Goal: Navigation & Orientation: Find specific page/section

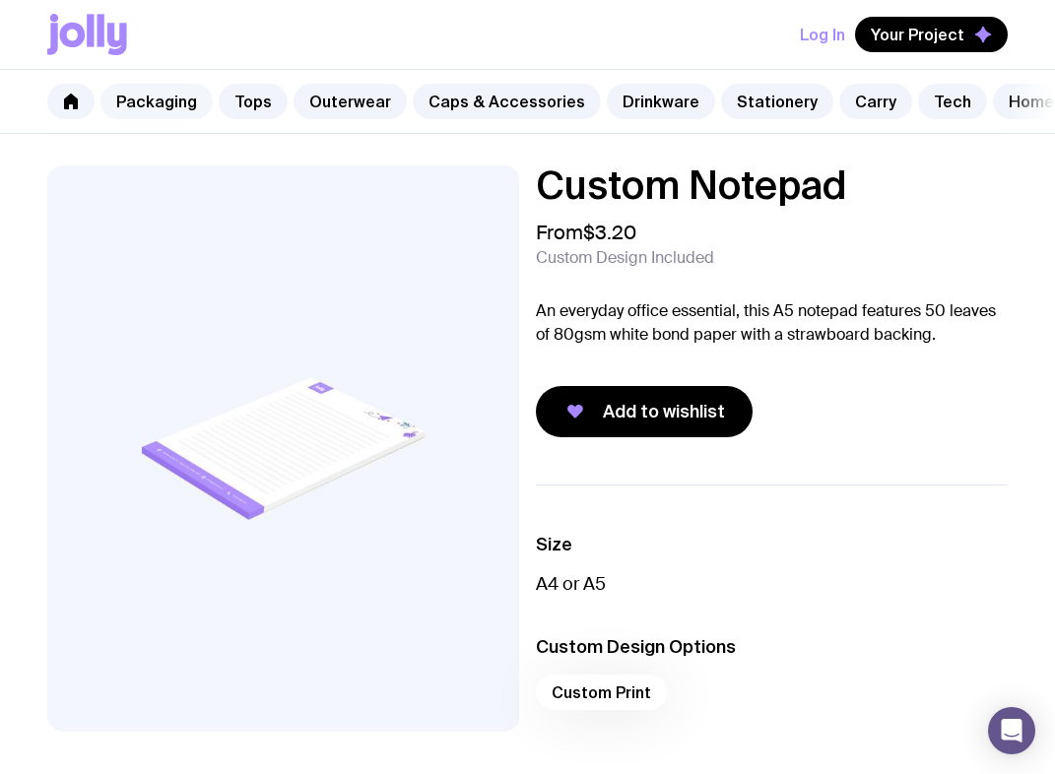
click at [200, 84] on link "Packaging" at bounding box center [157, 101] width 112 height 35
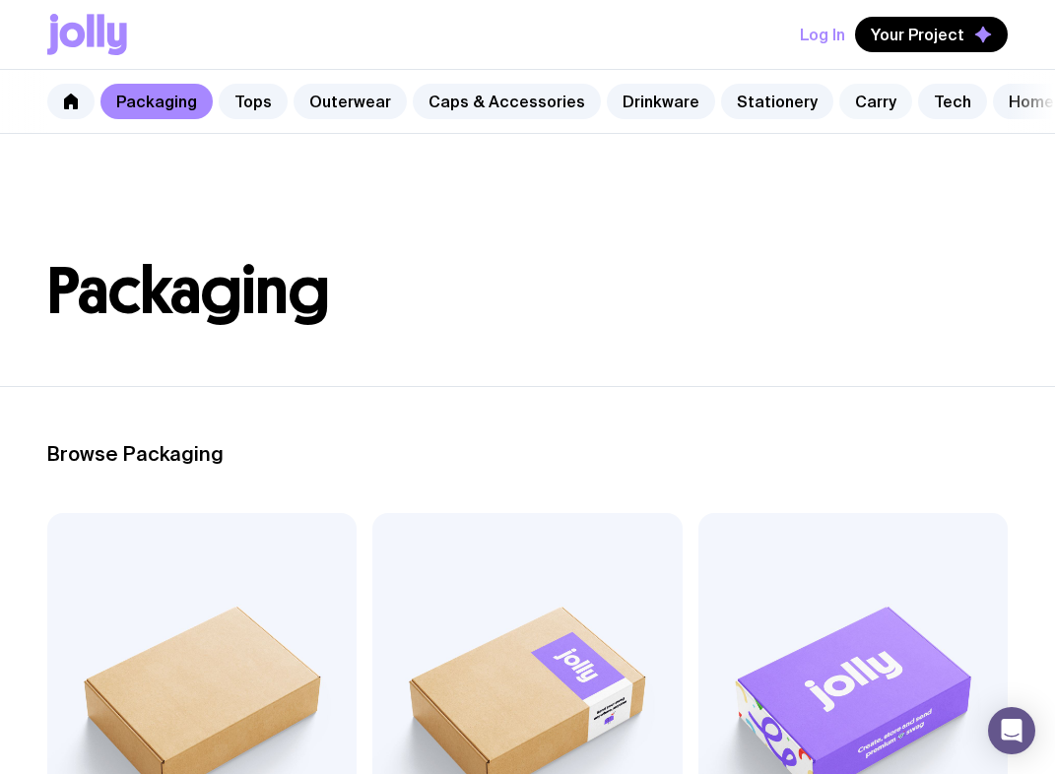
click at [856, 84] on link "Carry" at bounding box center [876, 101] width 73 height 35
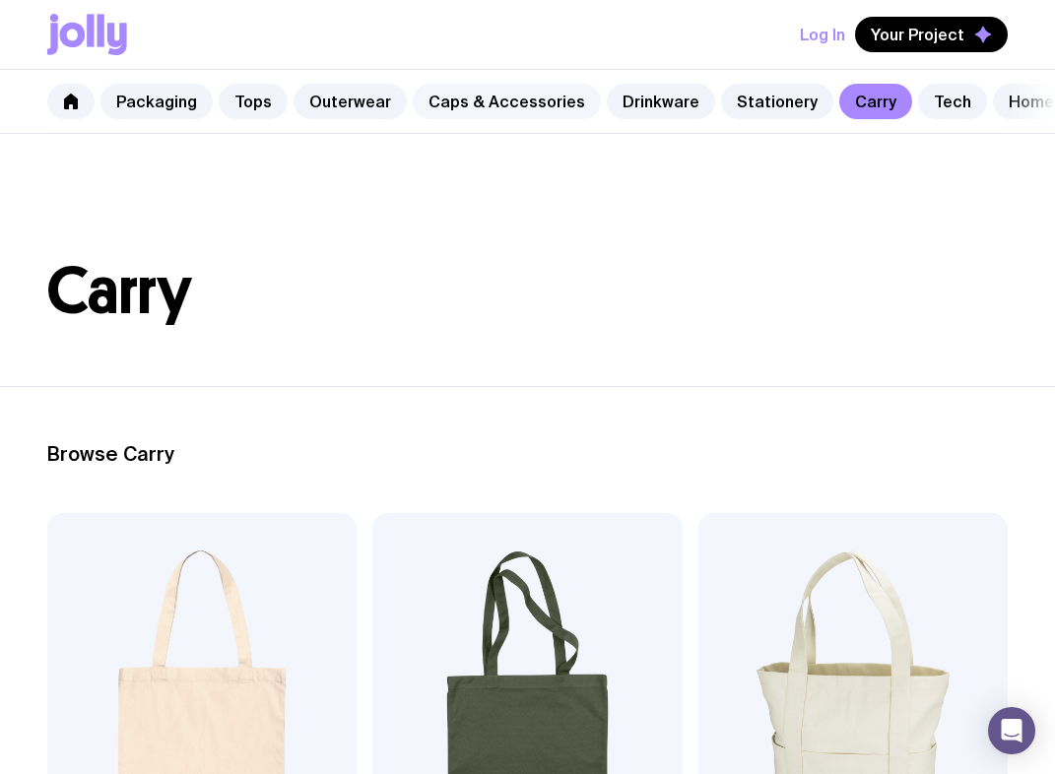
click at [539, 84] on link "Caps & Accessories" at bounding box center [507, 101] width 188 height 35
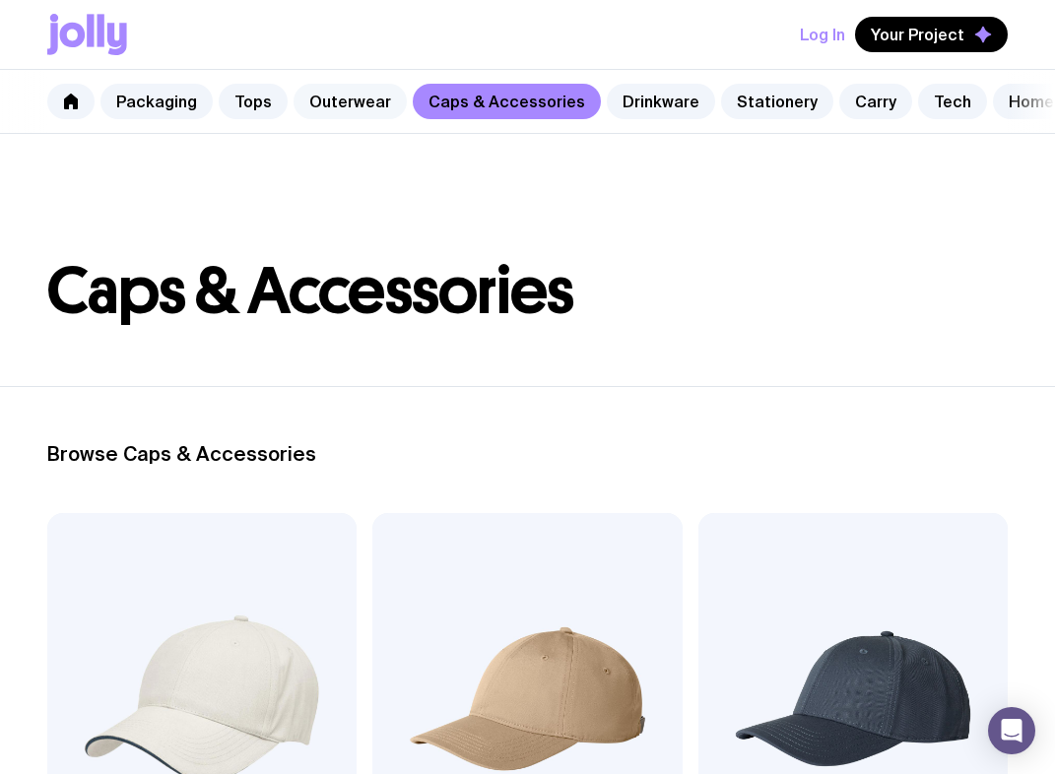
click at [328, 84] on link "Outerwear" at bounding box center [350, 101] width 113 height 35
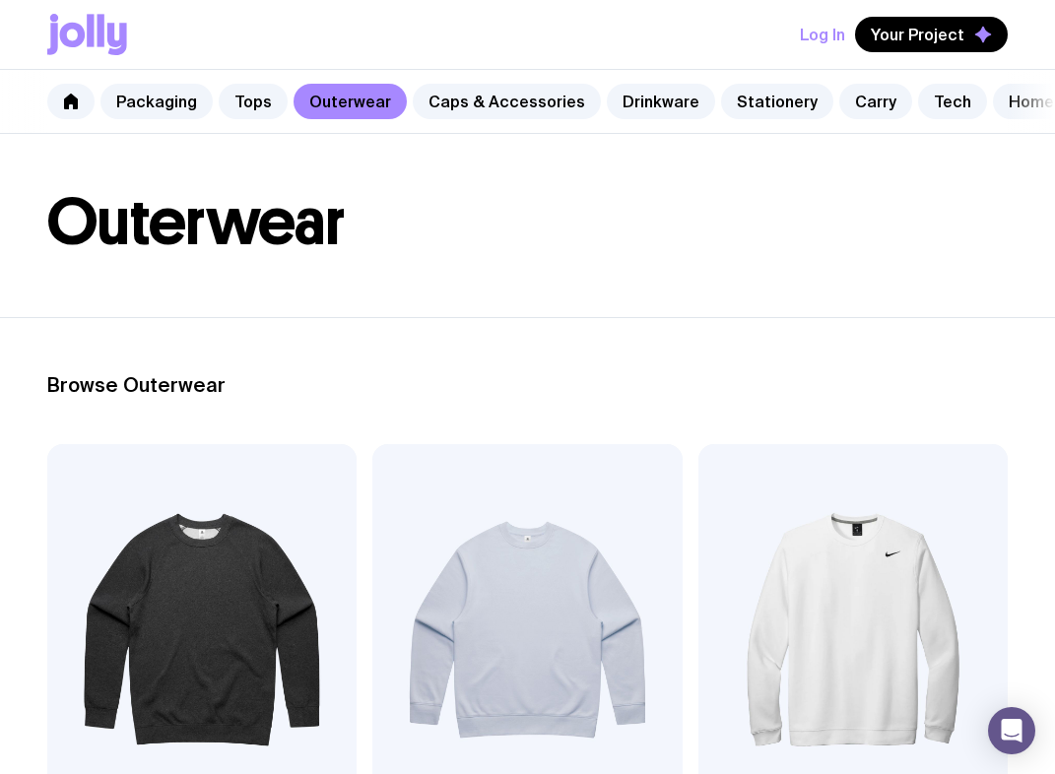
scroll to position [82, 0]
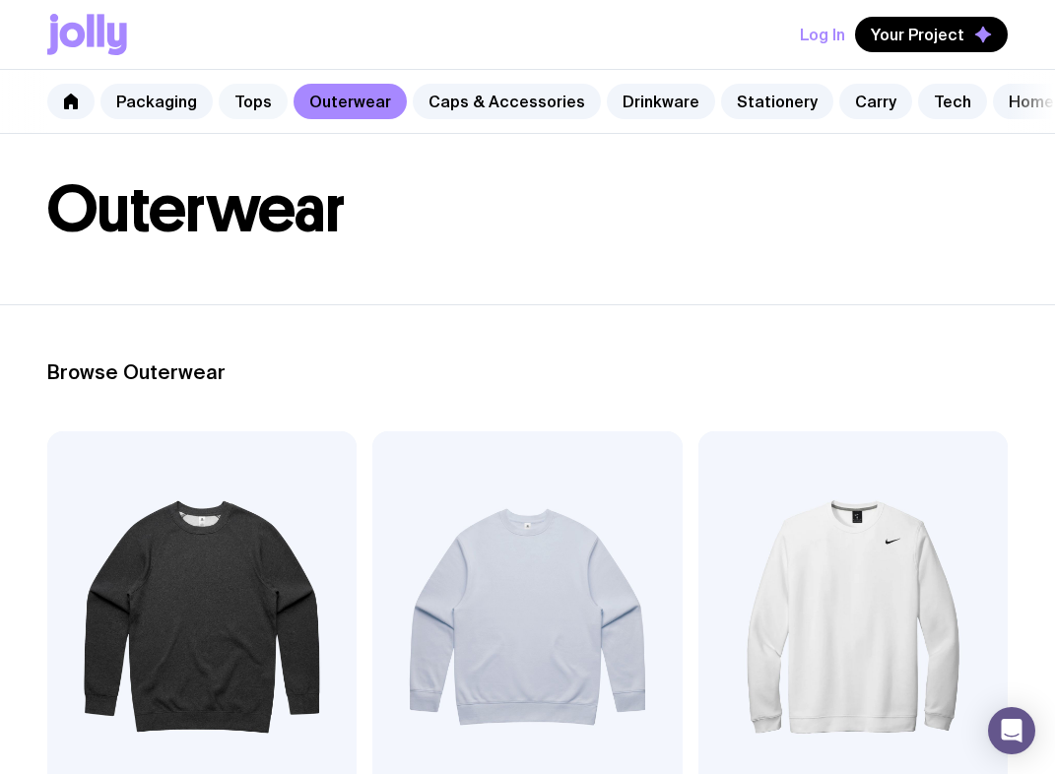
click at [251, 84] on link "Tops" at bounding box center [253, 101] width 69 height 35
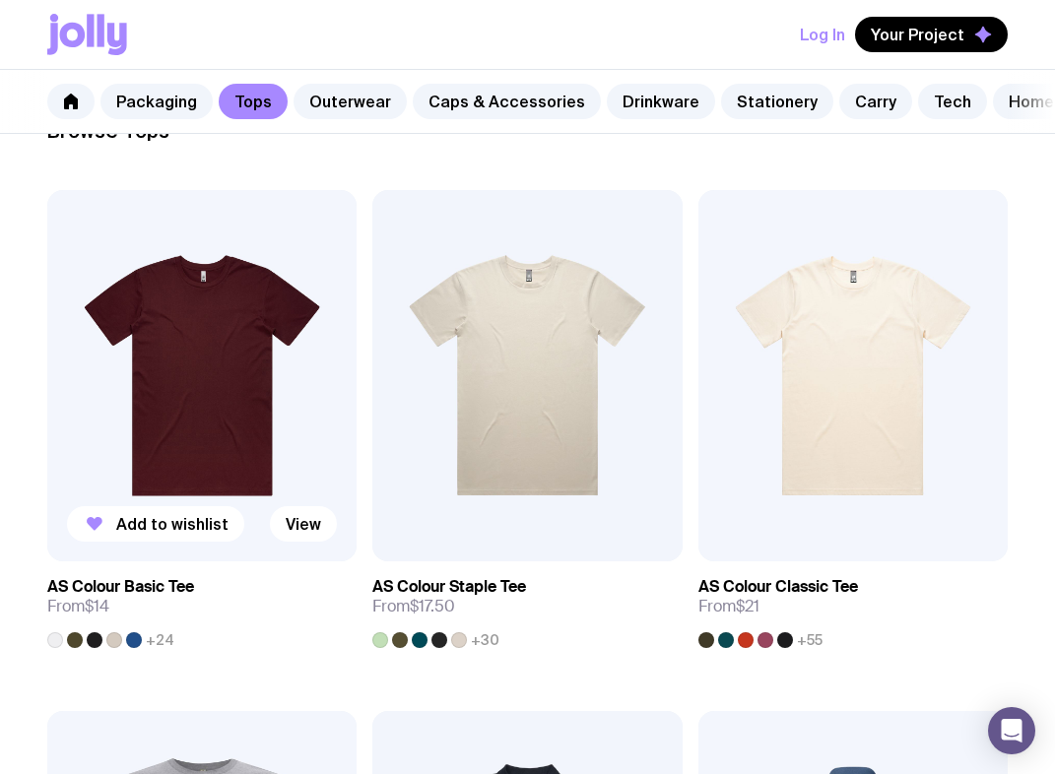
scroll to position [284, 0]
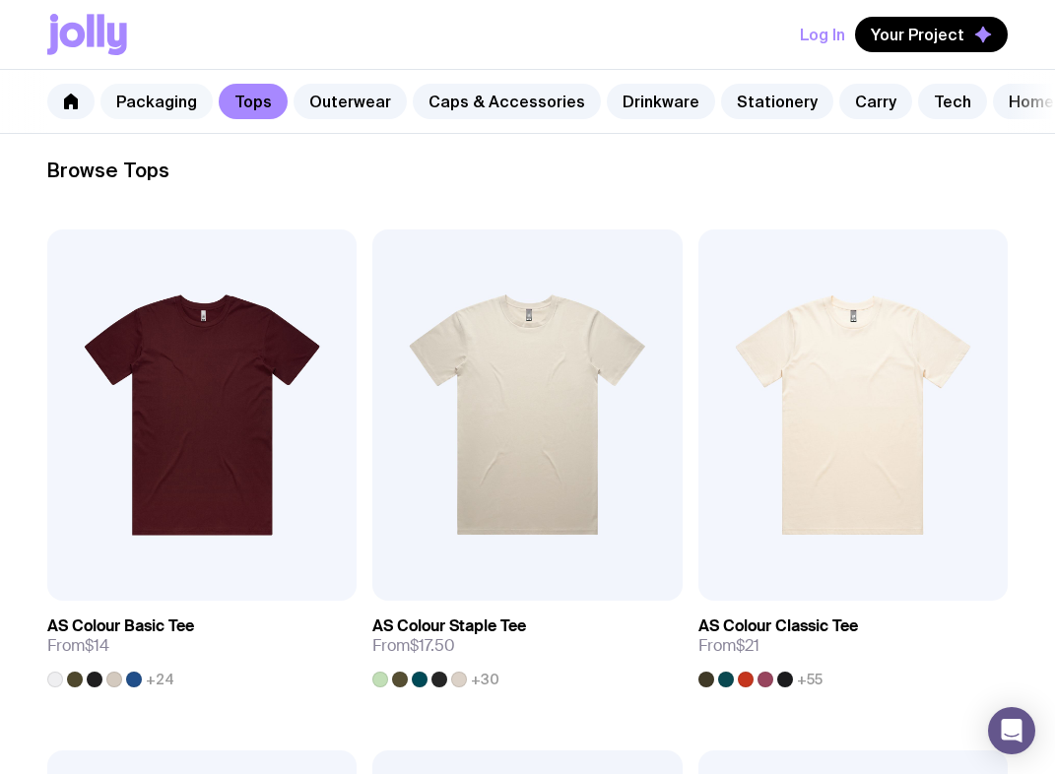
click at [168, 84] on link "Packaging" at bounding box center [157, 101] width 112 height 35
